Goal: Task Accomplishment & Management: Manage account settings

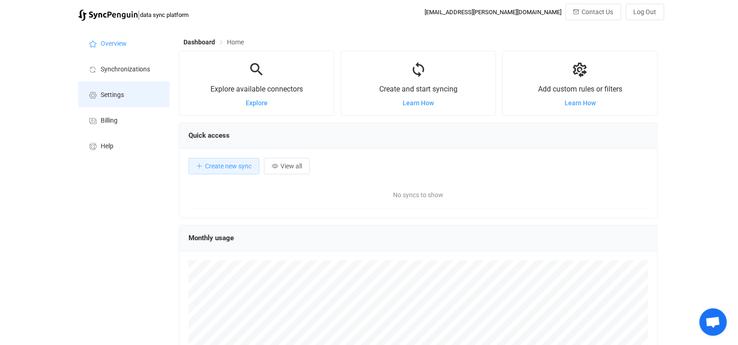
click at [112, 92] on span "Settings" at bounding box center [112, 95] width 23 height 7
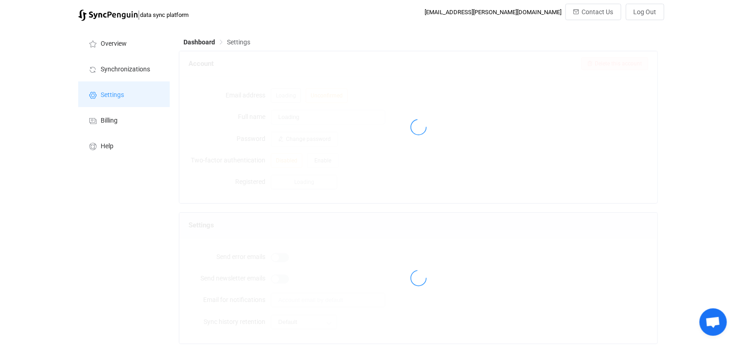
type input "Renken, Maike"
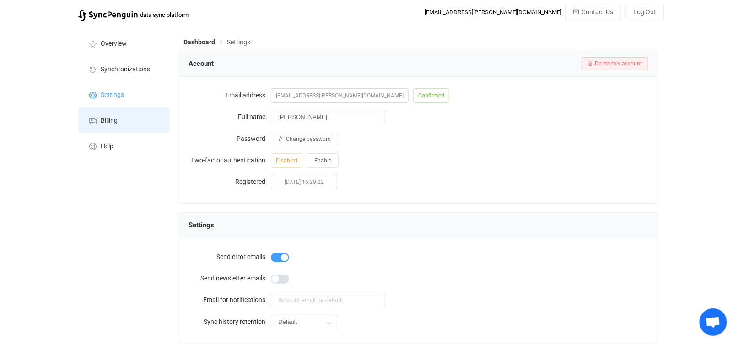
click at [109, 119] on span "Billing" at bounding box center [109, 120] width 17 height 7
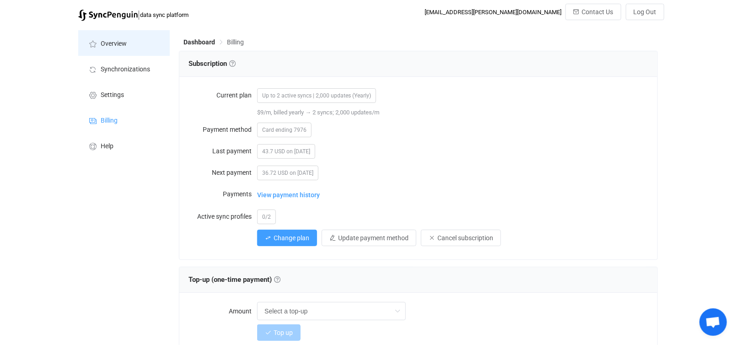
click at [112, 38] on li "Overview" at bounding box center [124, 43] width 92 height 26
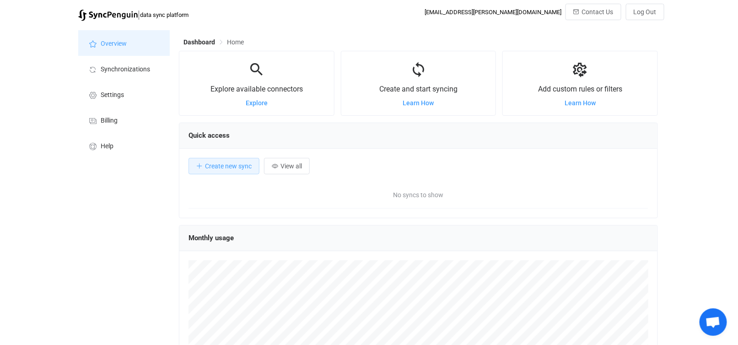
scroll to position [178, 479]
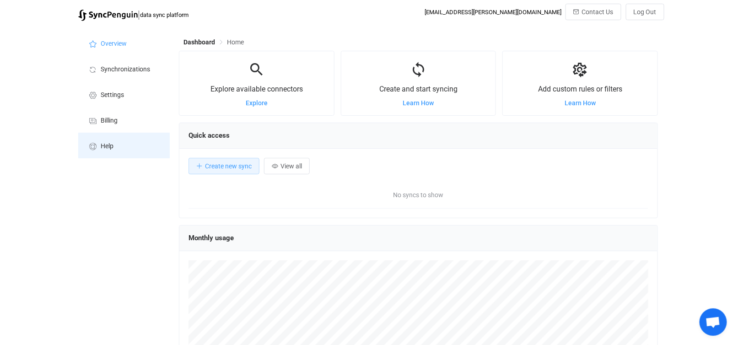
click at [107, 145] on span "Help" at bounding box center [107, 146] width 13 height 7
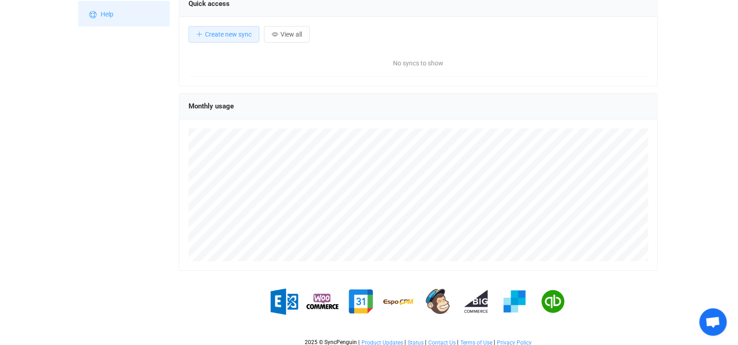
scroll to position [0, 0]
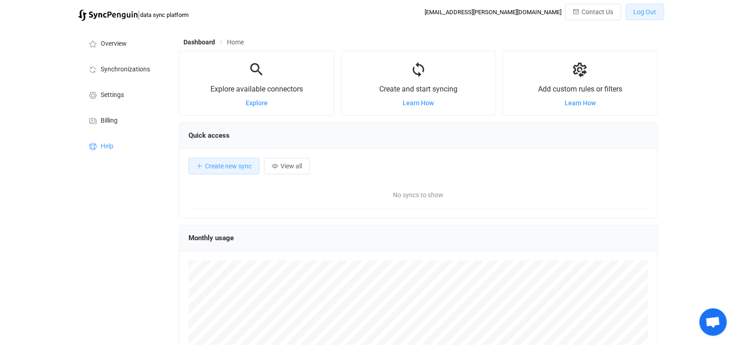
click at [641, 8] on span "Log Out" at bounding box center [645, 11] width 23 height 7
